Goal: Information Seeking & Learning: Learn about a topic

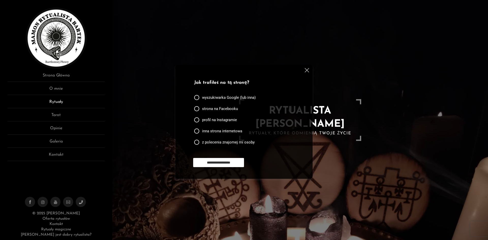
click at [56, 102] on link "Rytuały" at bounding box center [56, 103] width 97 height 9
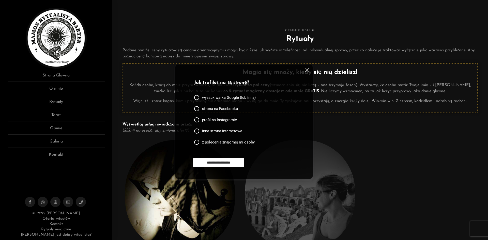
click at [307, 70] on img at bounding box center [307, 70] width 4 height 4
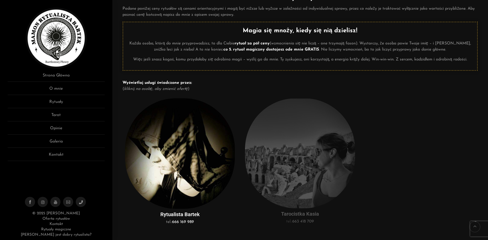
scroll to position [102, 0]
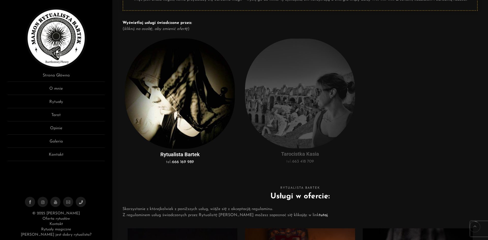
click at [295, 107] on img at bounding box center [300, 93] width 110 height 110
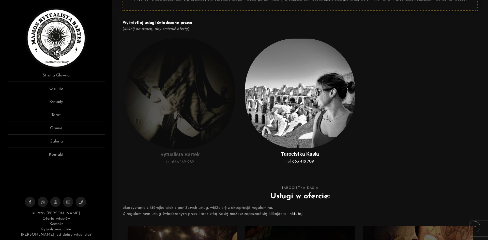
scroll to position [254, 0]
